Goal: Task Accomplishment & Management: Complete application form

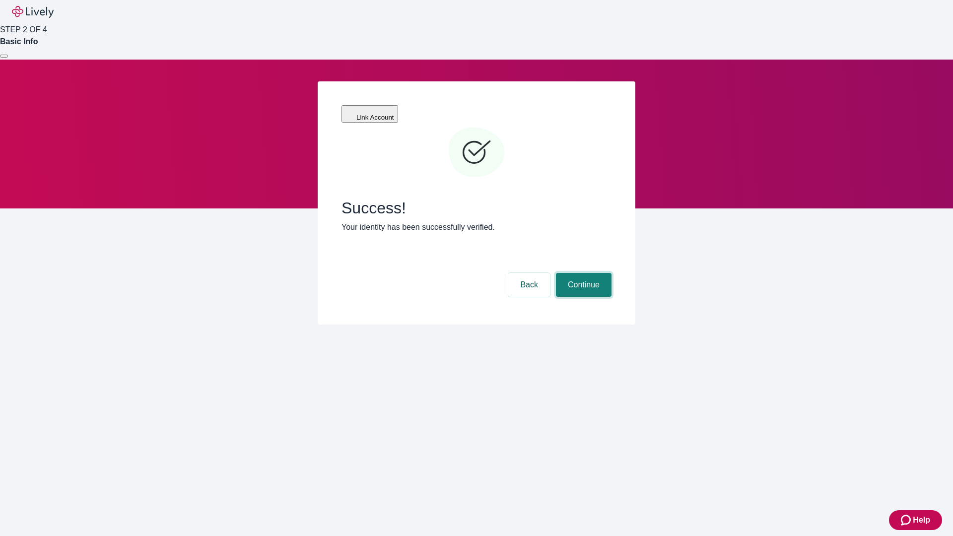
click at [582, 273] on button "Continue" at bounding box center [584, 285] width 56 height 24
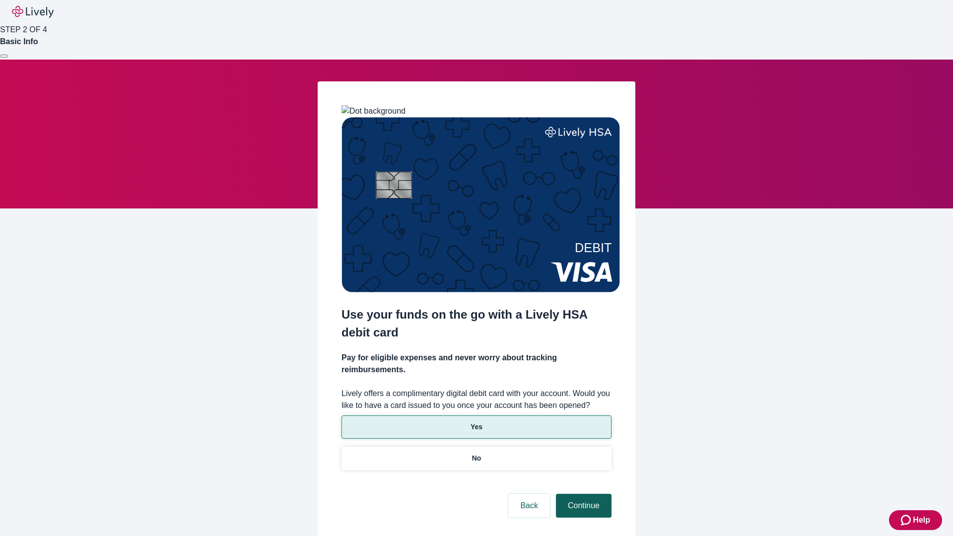
click at [476, 453] on p "No" at bounding box center [476, 458] width 9 height 10
click at [582, 494] on button "Continue" at bounding box center [584, 506] width 56 height 24
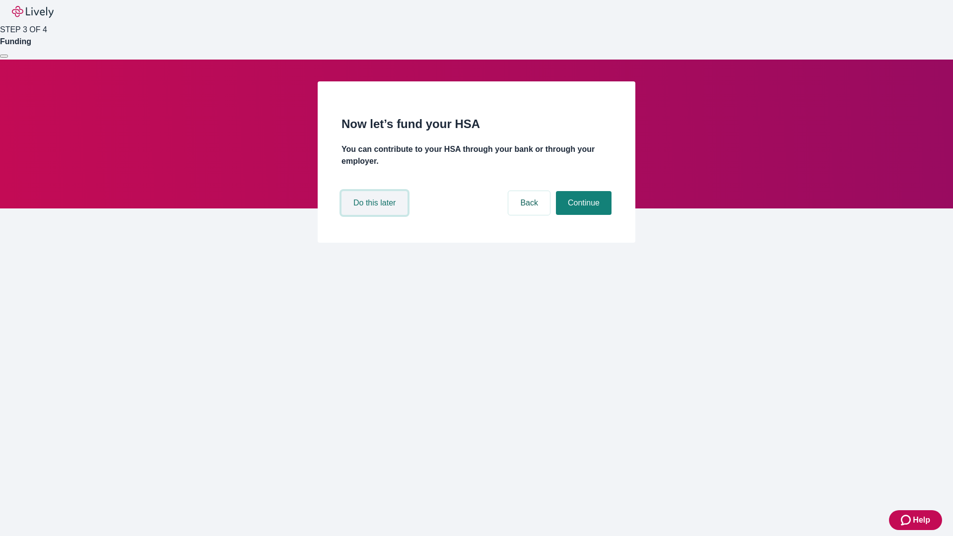
click at [376, 215] on button "Do this later" at bounding box center [374, 203] width 66 height 24
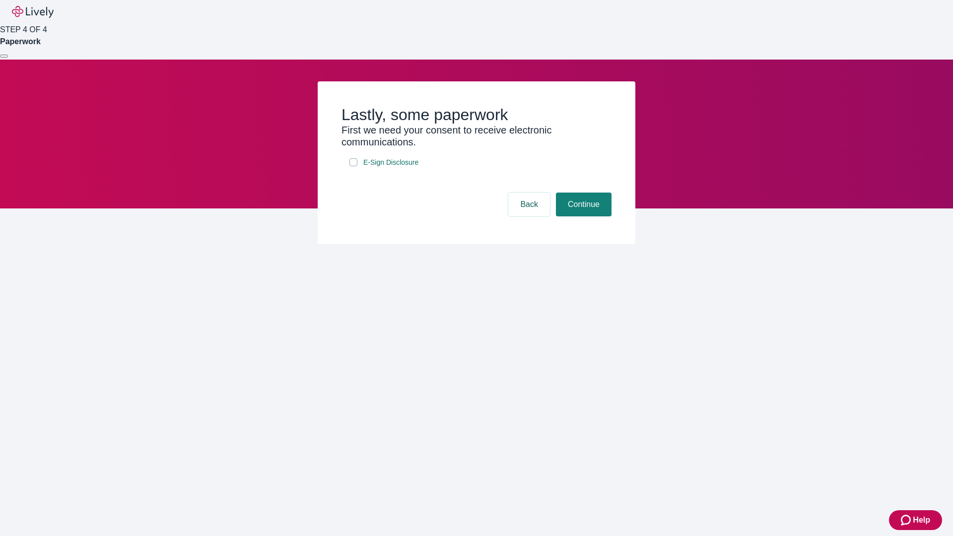
click at [353, 166] on input "E-Sign Disclosure" at bounding box center [353, 162] width 8 height 8
checkbox input "true"
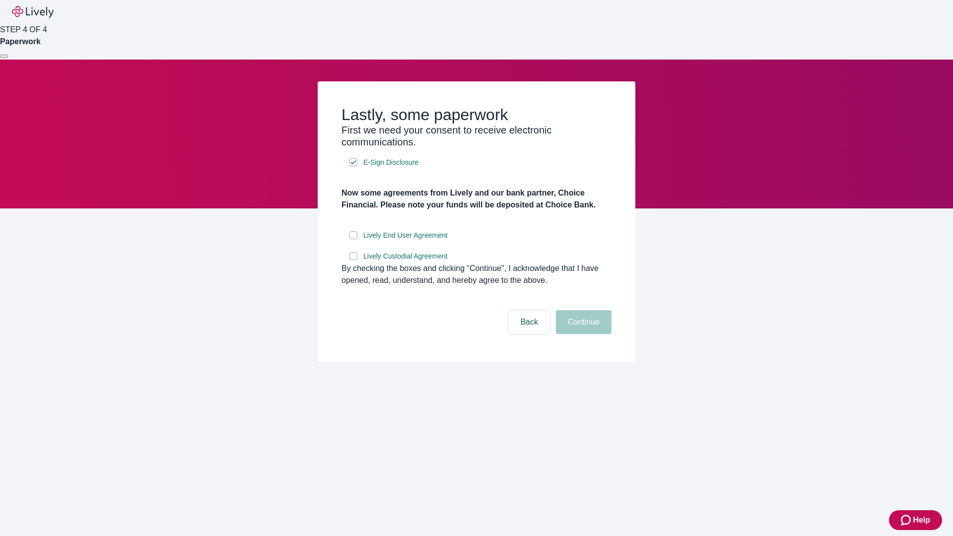
click at [353, 239] on input "Lively End User Agreement" at bounding box center [353, 235] width 8 height 8
checkbox input "true"
click at [353, 260] on input "Lively Custodial Agreement" at bounding box center [353, 256] width 8 height 8
checkbox input "true"
click at [582, 334] on button "Continue" at bounding box center [584, 322] width 56 height 24
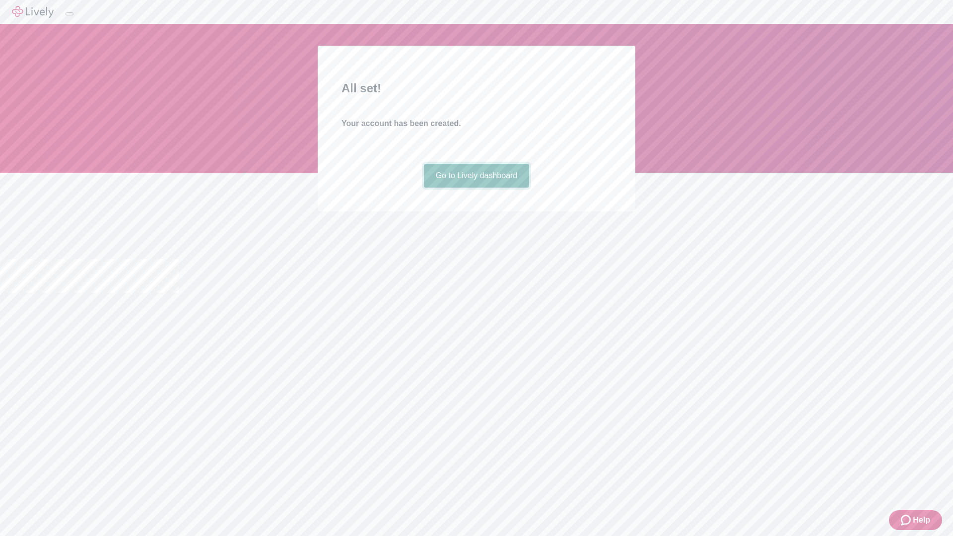
click at [476, 188] on link "Go to Lively dashboard" at bounding box center [477, 176] width 106 height 24
